Goal: Register for event/course

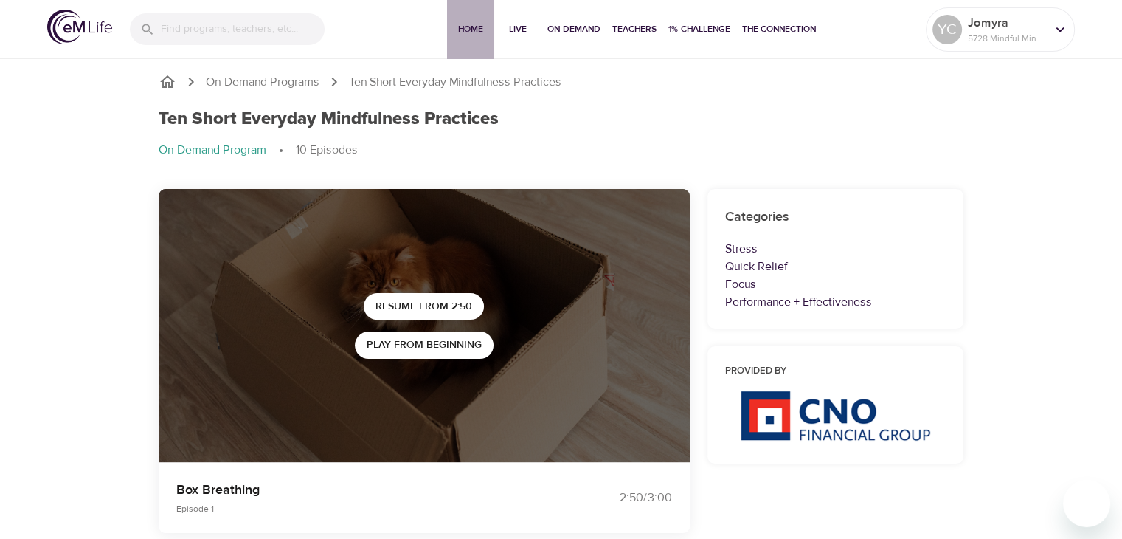
click at [468, 21] on span "Home" at bounding box center [470, 28] width 35 height 15
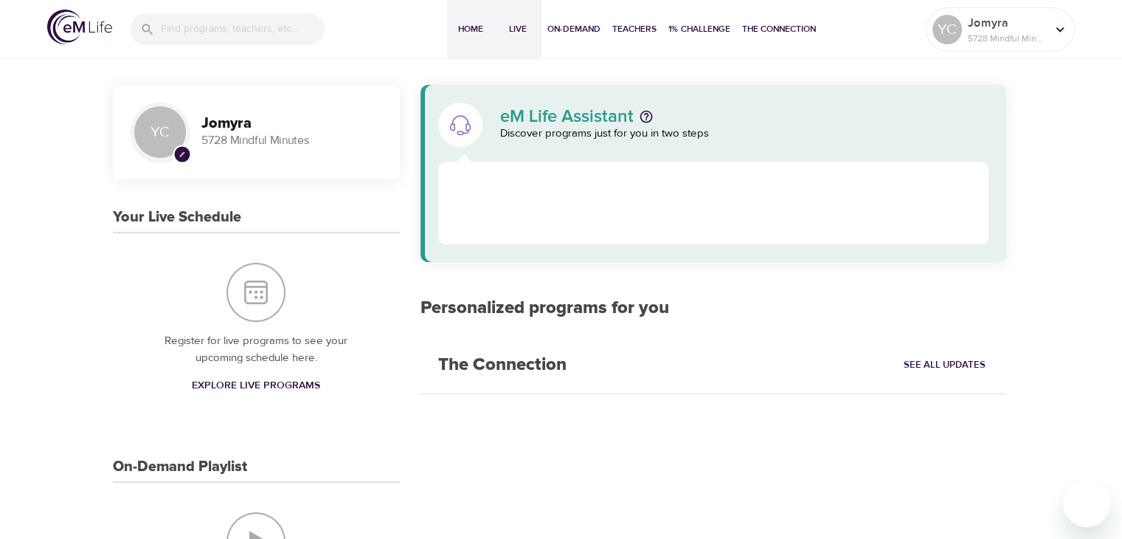
click at [519, 32] on span "Live" at bounding box center [517, 28] width 35 height 15
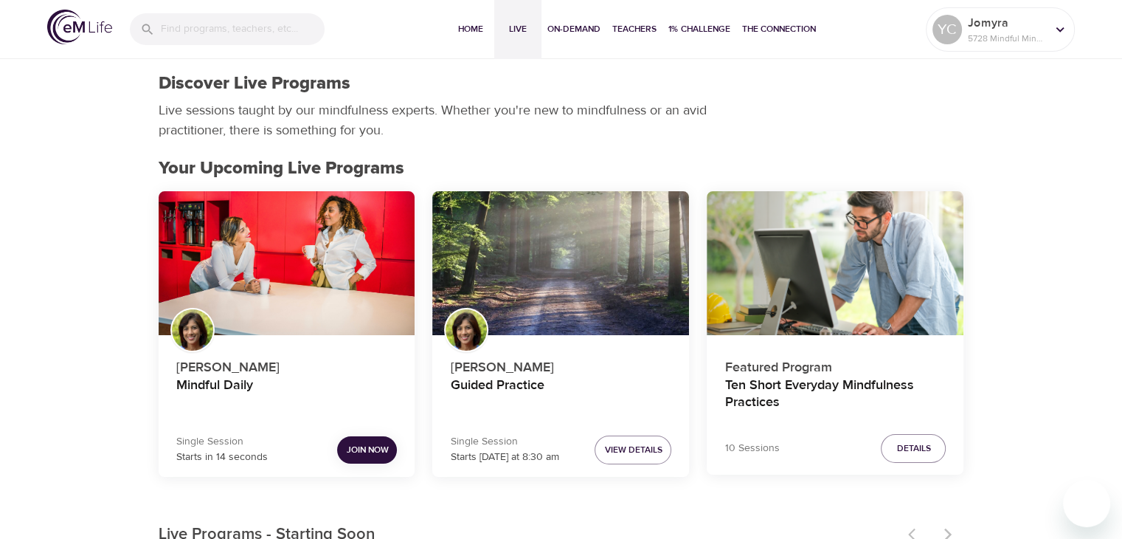
click at [385, 446] on span "Join Now" at bounding box center [367, 449] width 42 height 15
